Goal: Information Seeking & Learning: Learn about a topic

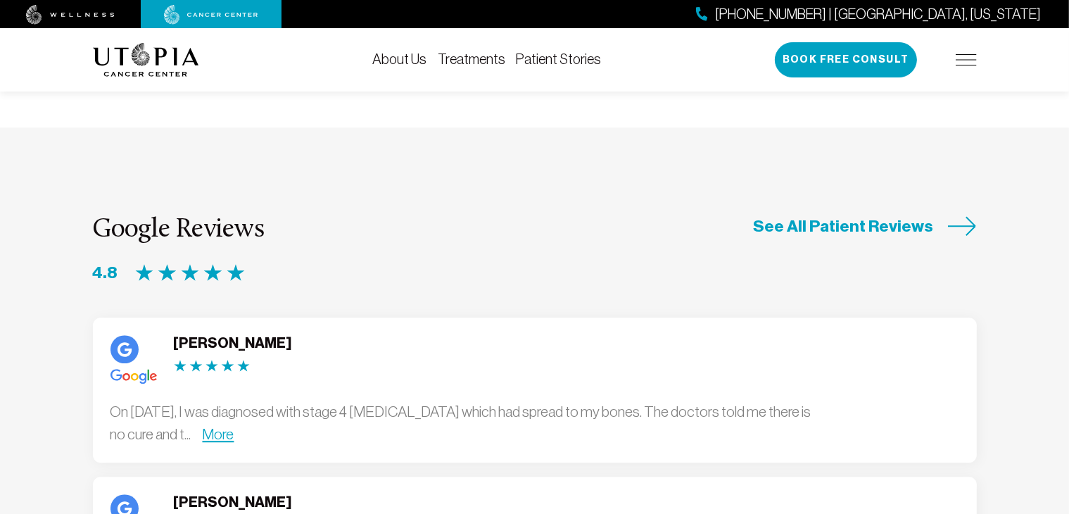
scroll to position [3636, 0]
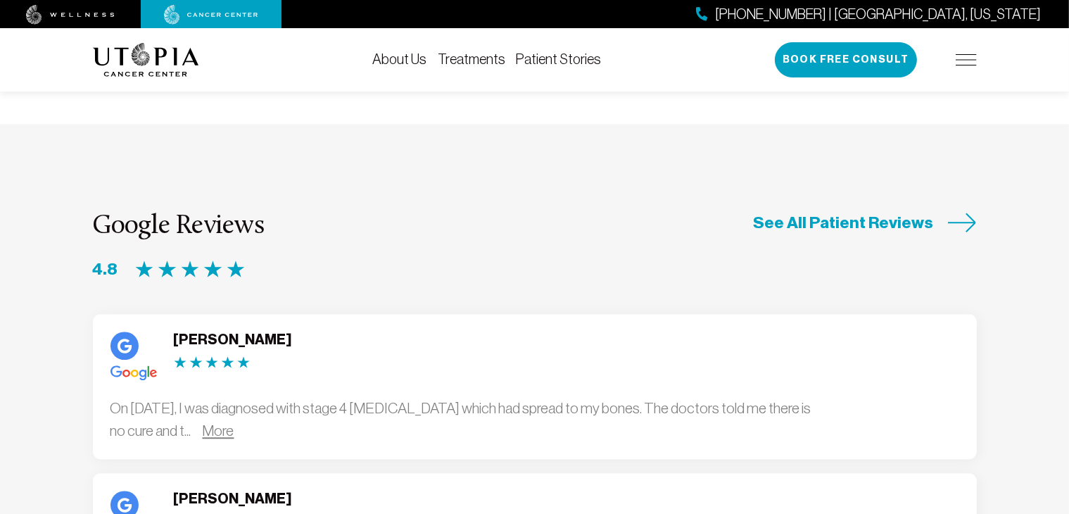
click at [234, 422] on link "More" at bounding box center [219, 430] width 32 height 16
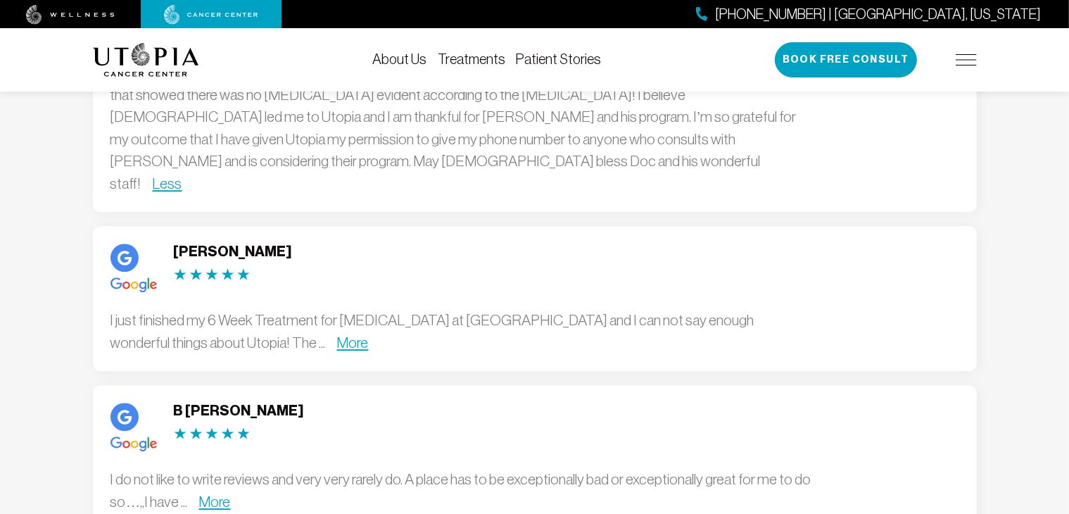
scroll to position [4018, 0]
click at [212, 491] on link "More" at bounding box center [215, 499] width 32 height 16
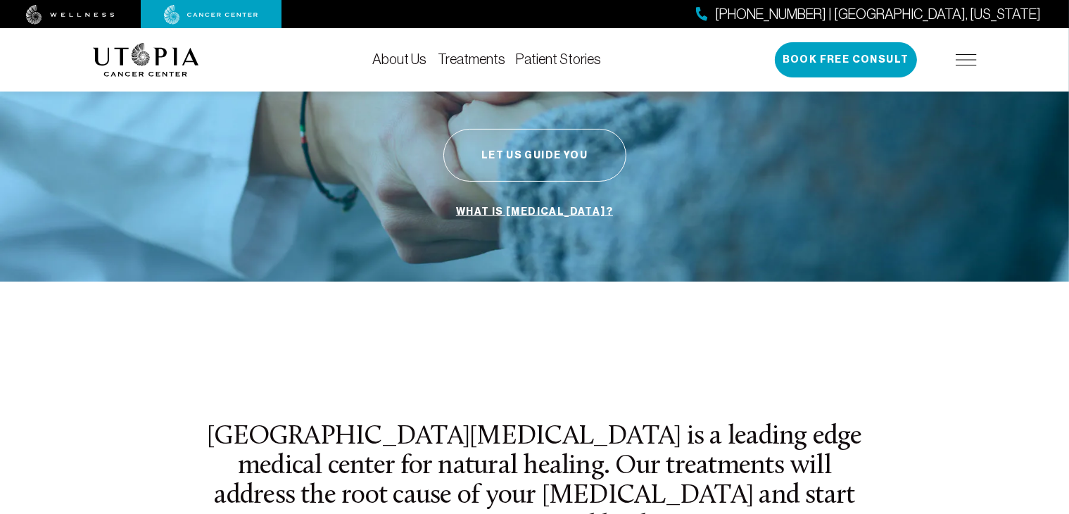
scroll to position [198, 0]
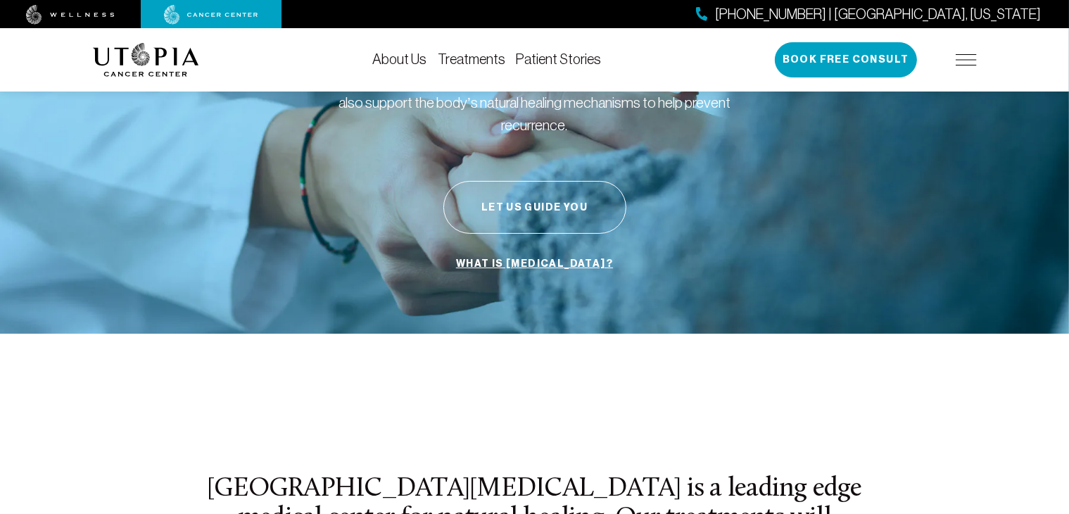
click at [461, 66] on li "Treatments" at bounding box center [472, 59] width 68 height 17
click at [473, 61] on link "Treatments" at bounding box center [472, 58] width 68 height 15
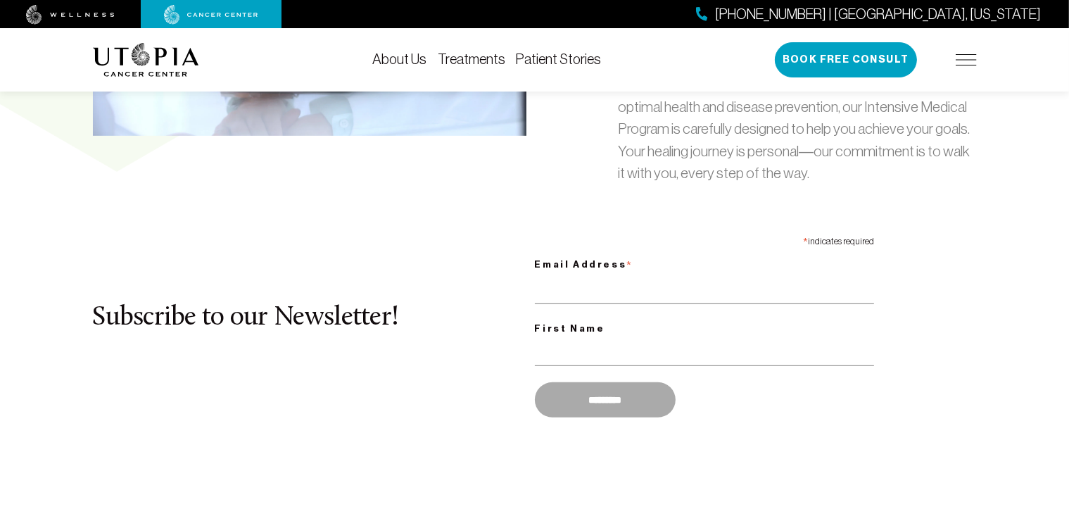
scroll to position [683, 0]
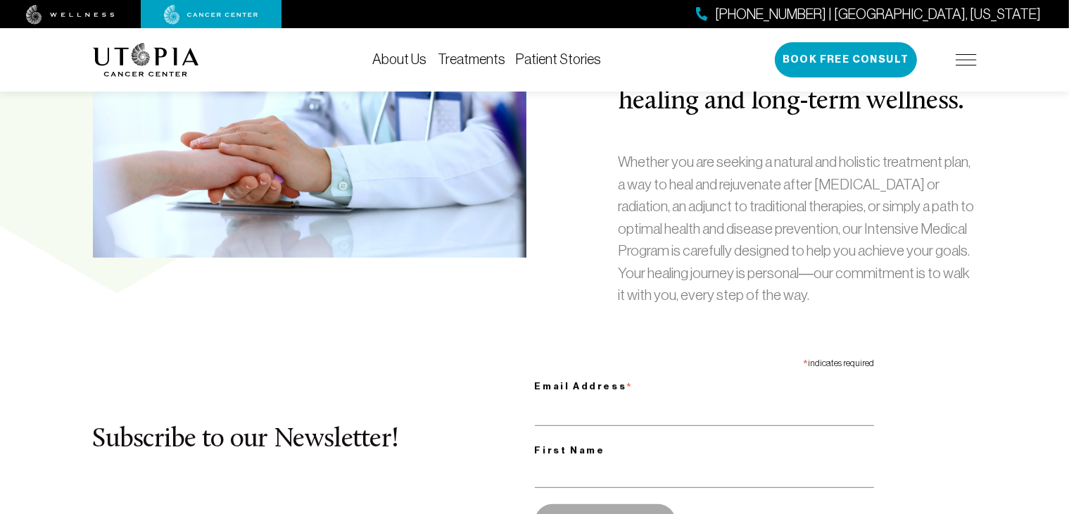
click at [388, 61] on link "About Us" at bounding box center [399, 58] width 54 height 15
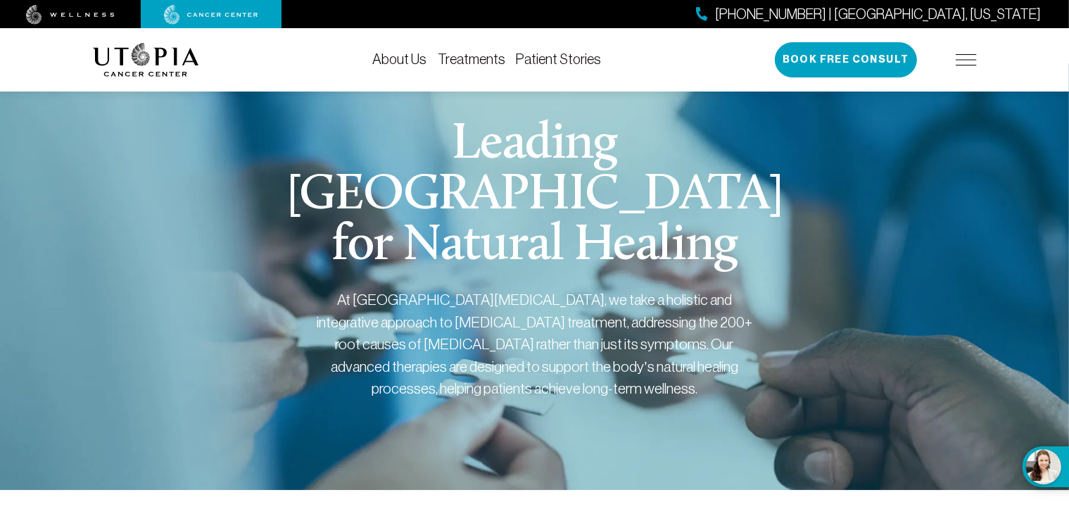
click at [476, 64] on link "Treatments" at bounding box center [472, 58] width 68 height 15
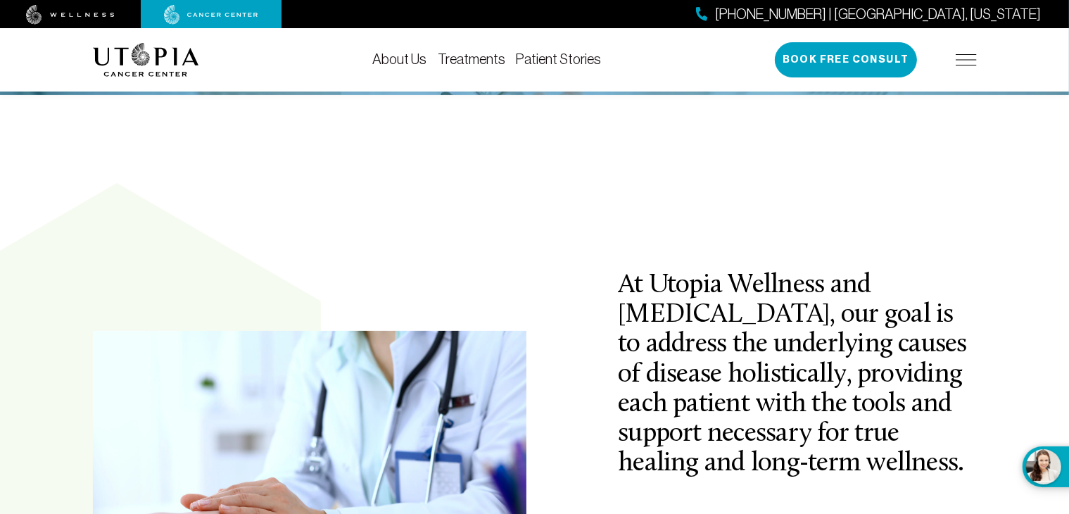
scroll to position [321, 0]
